Goal: Task Accomplishment & Management: Use online tool/utility

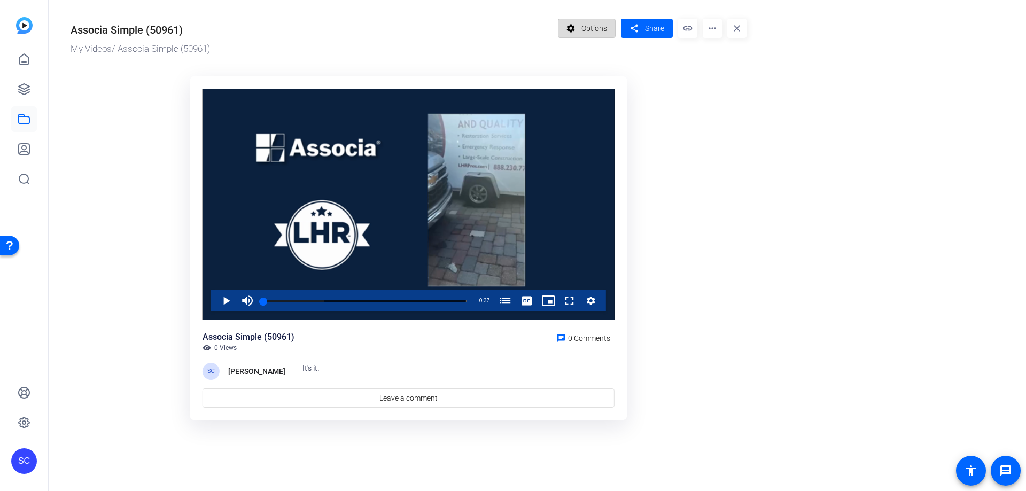
click at [585, 28] on span "Options" at bounding box center [595, 28] width 26 height 20
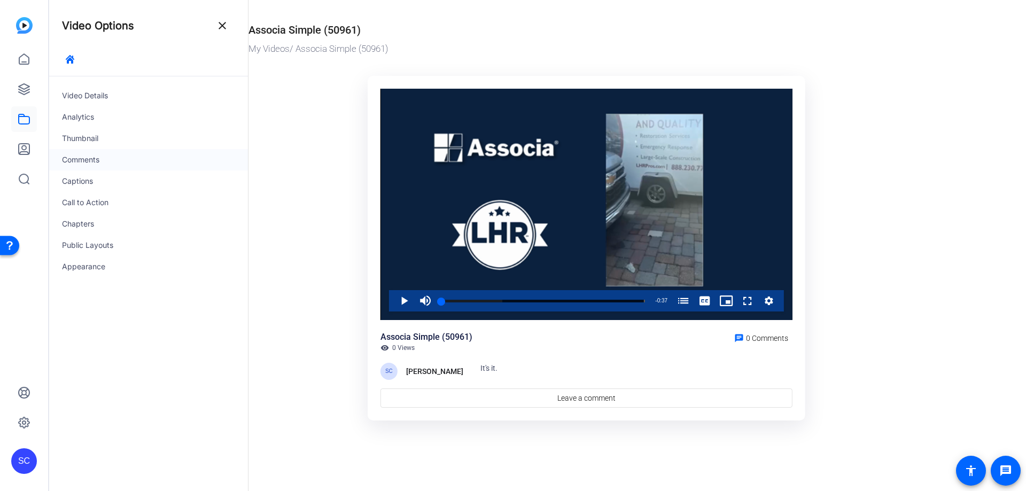
click at [95, 153] on div "Comments" at bounding box center [148, 159] width 199 height 21
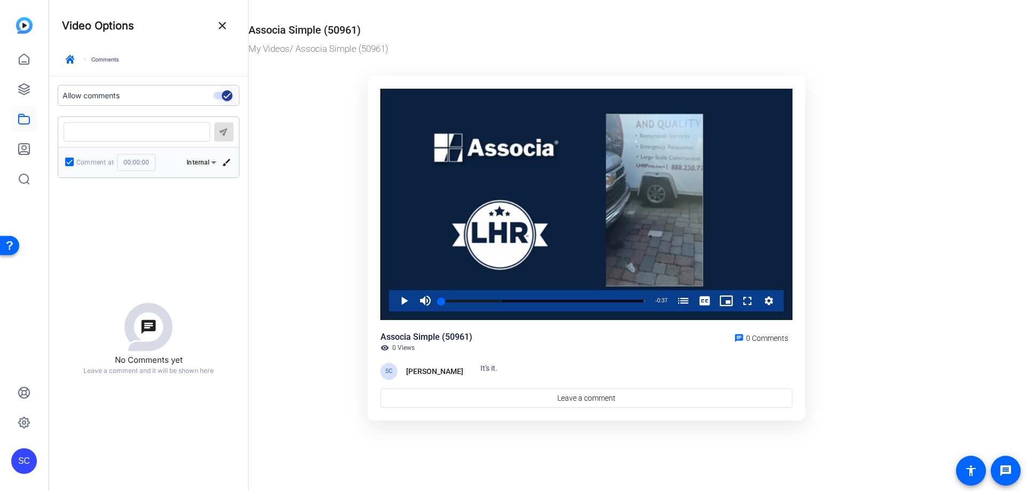
click at [226, 97] on icon "button" at bounding box center [227, 96] width 10 height 10
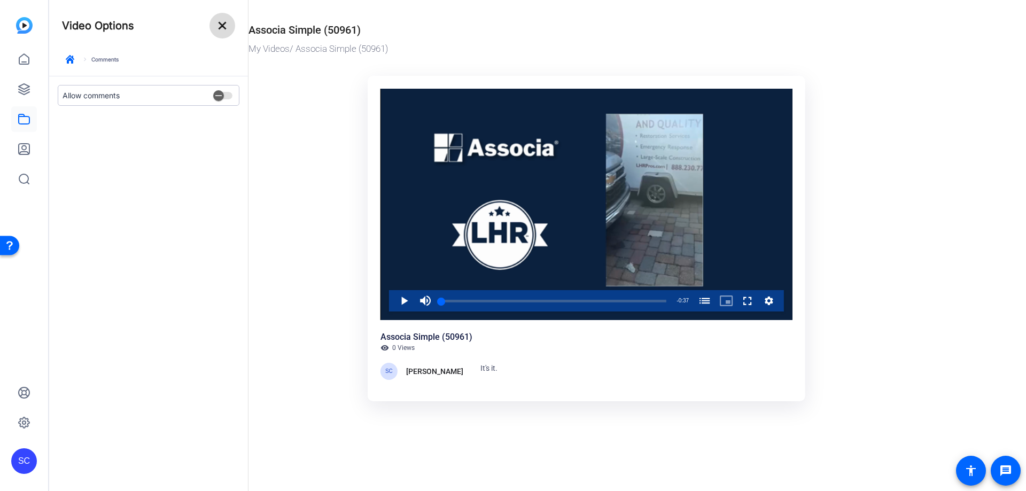
click at [226, 23] on mat-icon "close" at bounding box center [222, 25] width 13 height 13
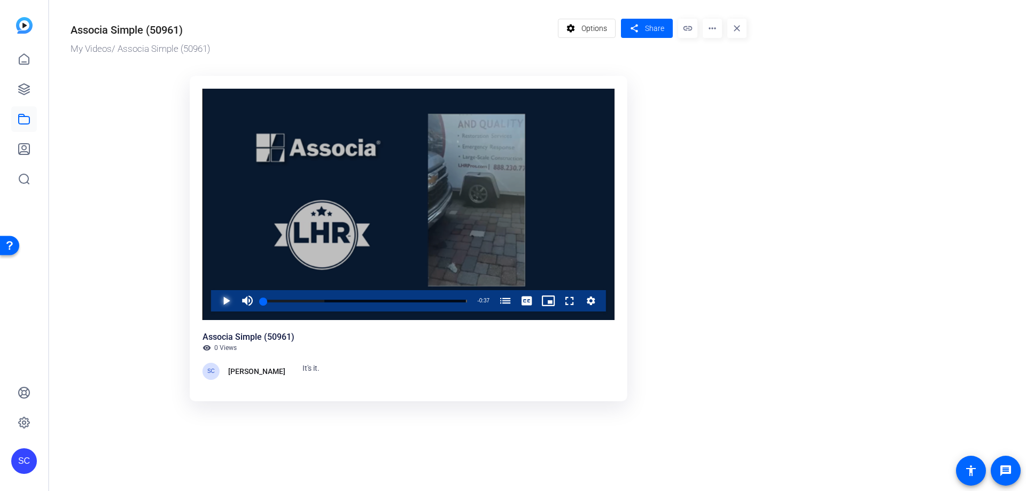
click at [215, 300] on span "Video Player" at bounding box center [215, 300] width 0 height 21
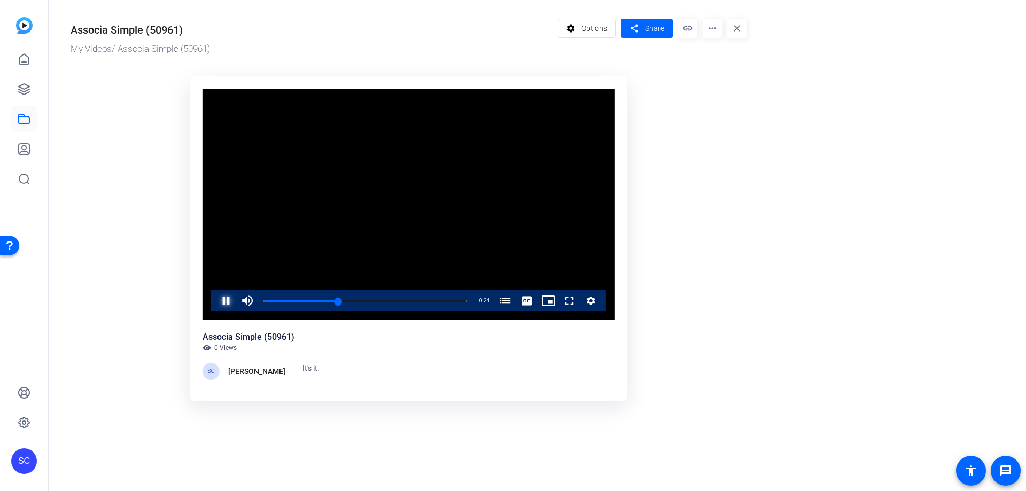
click at [215, 299] on span "Video Player" at bounding box center [215, 300] width 0 height 21
click at [298, 59] on div "Associa Simple (50961) My Videos / Associa Simple (50961) settings Options shar…" at bounding box center [403, 210] width 708 height 420
click at [710, 25] on mat-icon "more_horiz" at bounding box center [712, 28] width 19 height 19
click at [719, 61] on span "Edit in Creator" at bounding box center [733, 61] width 44 height 13
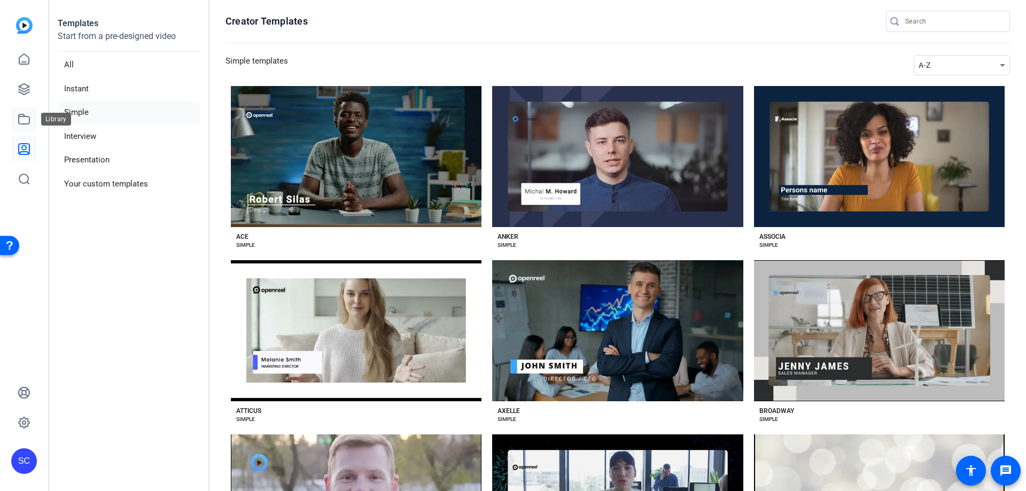
click at [20, 121] on icon at bounding box center [24, 119] width 13 height 13
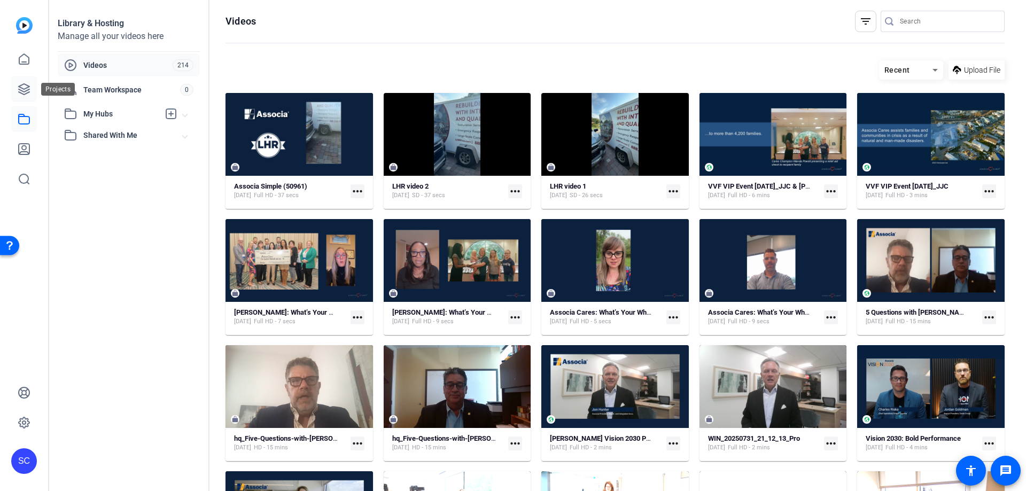
click at [26, 89] on icon at bounding box center [24, 89] width 11 height 11
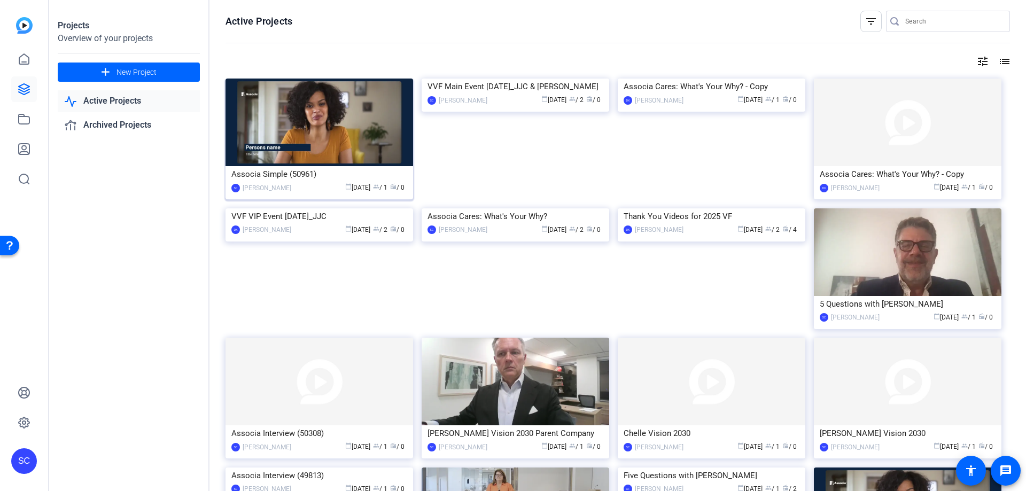
click at [351, 121] on img at bounding box center [320, 123] width 188 height 88
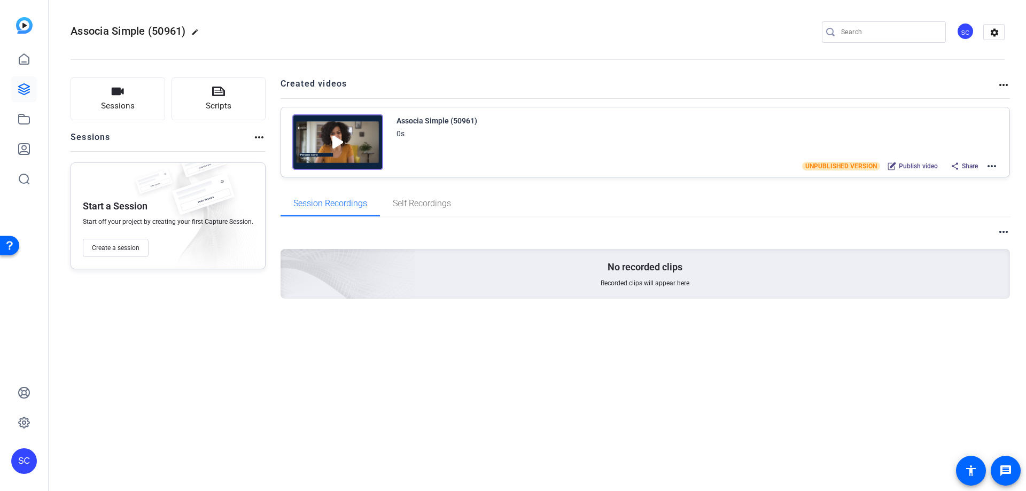
click at [994, 166] on mat-icon "more_horiz" at bounding box center [992, 166] width 13 height 13
click at [965, 176] on span "Edit in Creator" at bounding box center [953, 179] width 74 height 13
click at [25, 119] on icon at bounding box center [24, 119] width 13 height 13
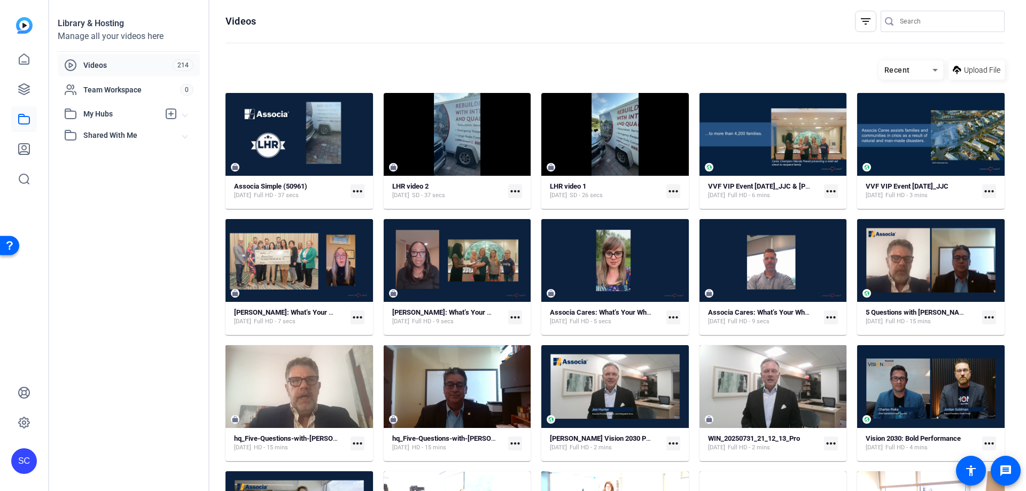
click at [355, 190] on mat-icon "more_horiz" at bounding box center [358, 191] width 14 height 14
click at [364, 207] on span "Edit in Creator" at bounding box center [380, 206] width 44 height 13
